Goal: Find specific page/section: Find specific page/section

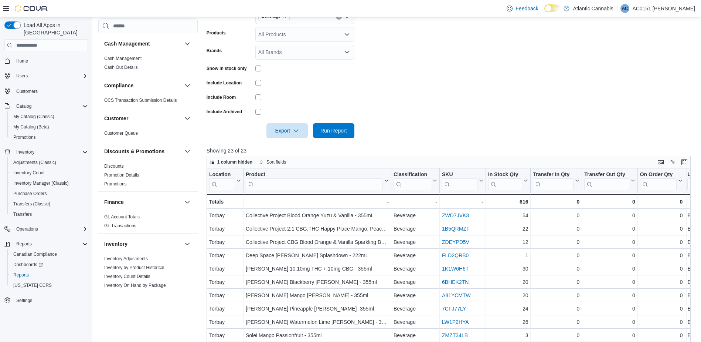
scroll to position [199, 0]
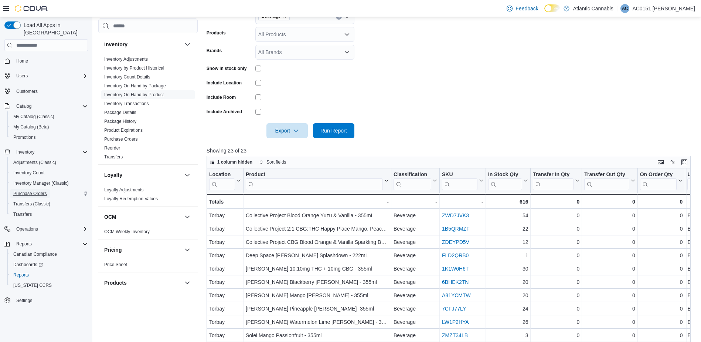
click at [48, 189] on link "Purchase Orders" at bounding box center [30, 193] width 40 height 9
